Goal: Task Accomplishment & Management: Manage account settings

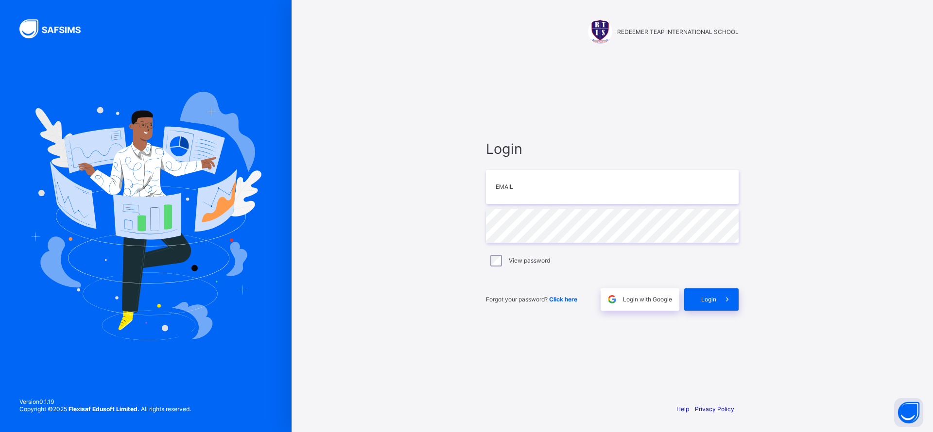
type input "**********"
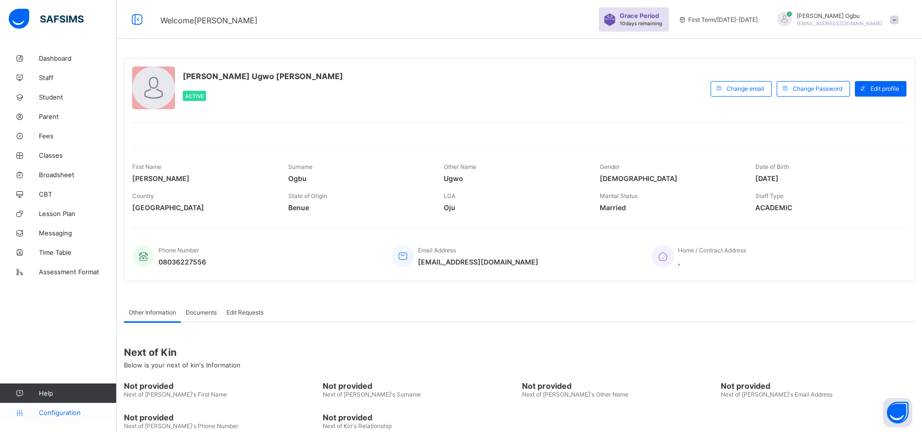
click at [66, 411] on span "Configuration" at bounding box center [77, 413] width 77 height 8
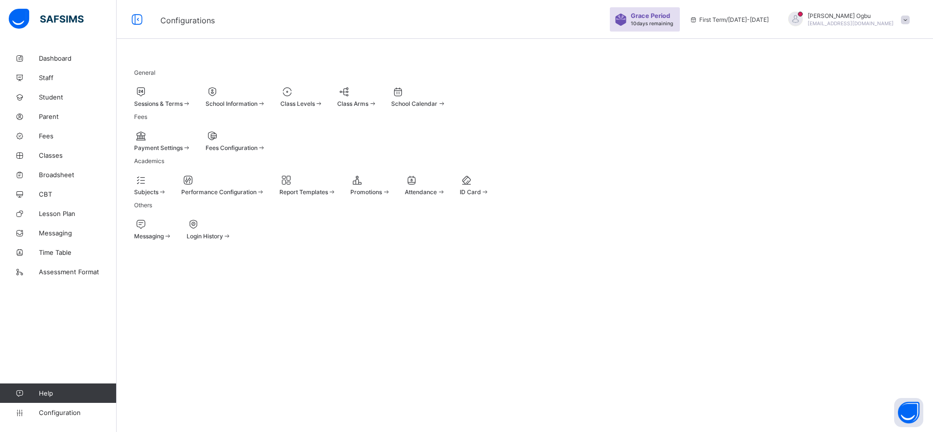
click at [191, 102] on div "Sessions & Terms" at bounding box center [162, 103] width 57 height 7
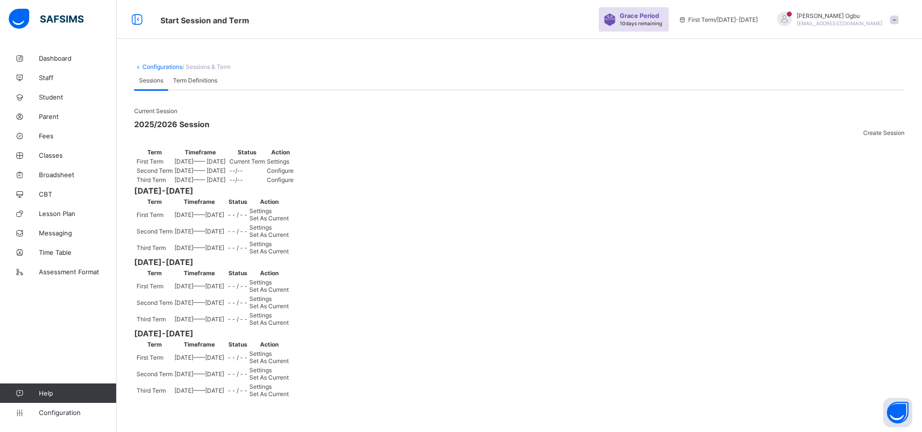
scroll to position [197, 0]
click at [289, 248] on span "Set As Current" at bounding box center [268, 251] width 39 height 7
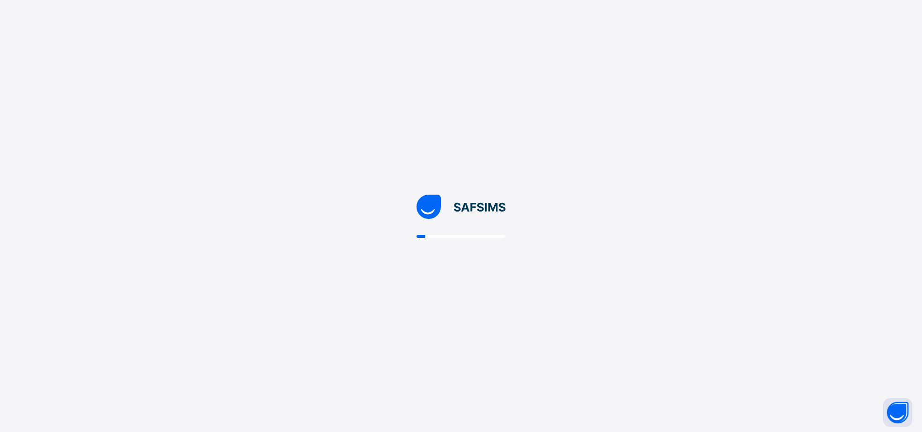
scroll to position [0, 0]
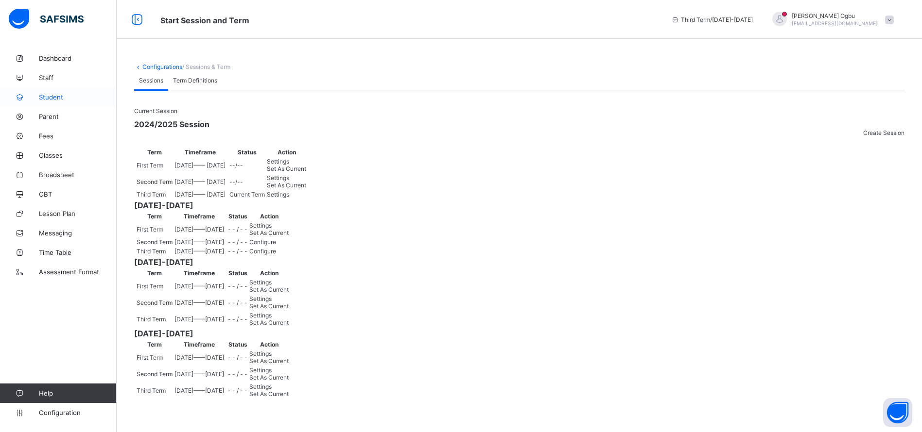
click at [55, 102] on link "Student" at bounding box center [58, 96] width 117 height 19
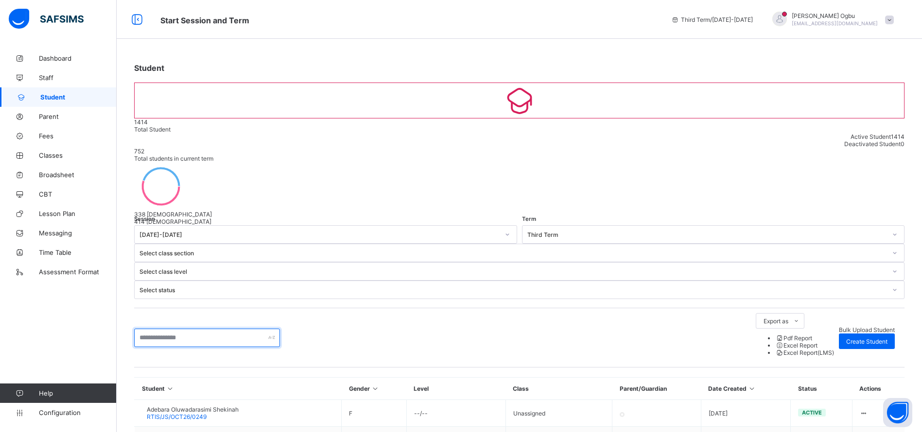
click at [155, 329] on input "text" at bounding box center [207, 338] width 146 height 18
type input "*"
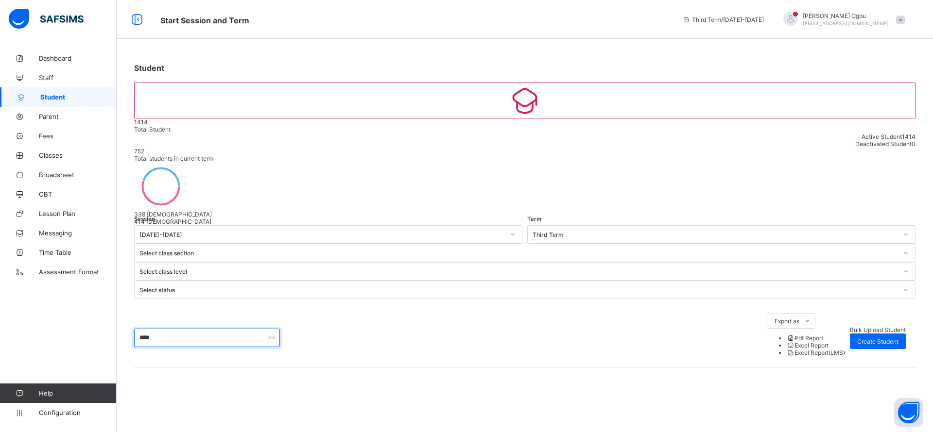
type input "*****"
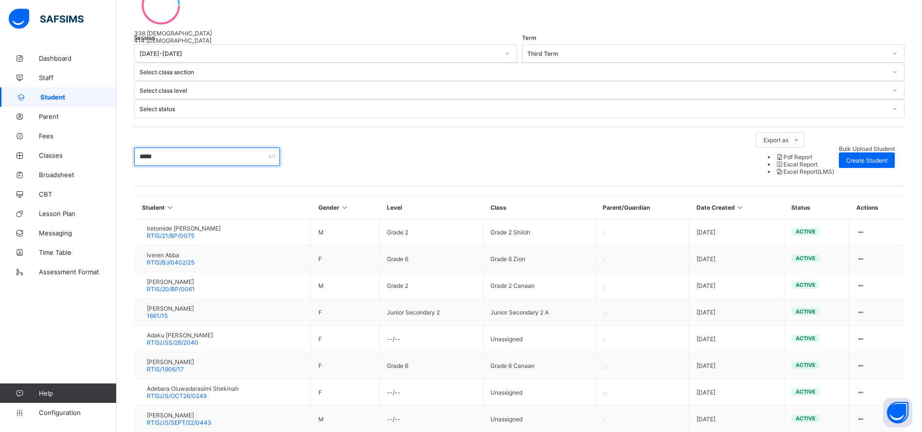
scroll to position [186, 0]
